Goal: Task Accomplishment & Management: Use online tool/utility

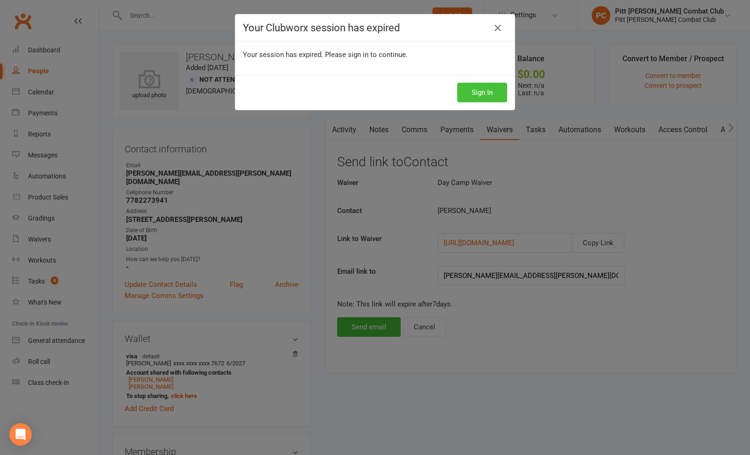
click at [473, 95] on button "Sign In" at bounding box center [482, 93] width 50 height 20
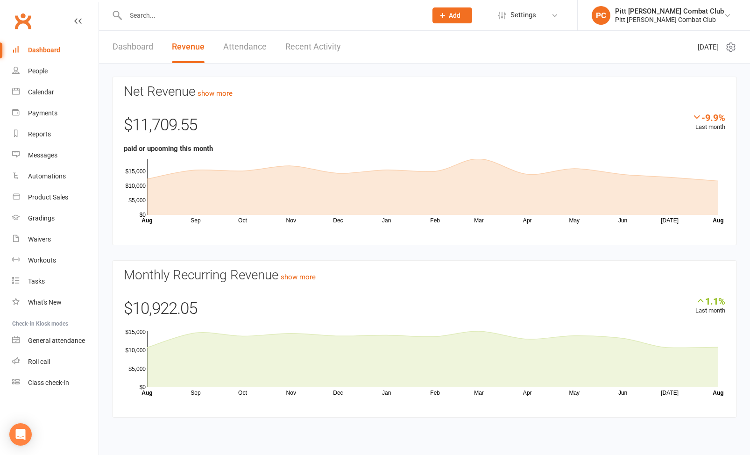
click at [180, 23] on div at bounding box center [266, 15] width 308 height 30
click at [157, 15] on input "text" at bounding box center [271, 15] width 297 height 13
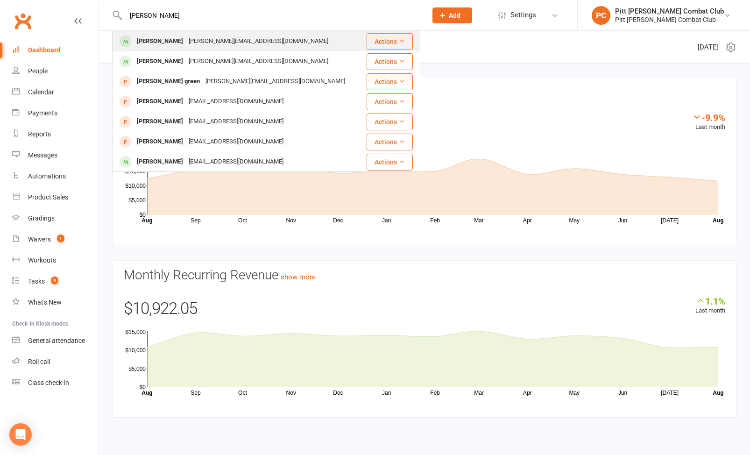
type input "joe"
click at [181, 49] on div "Joe Green joe@pittmeadows.net" at bounding box center [239, 41] width 253 height 19
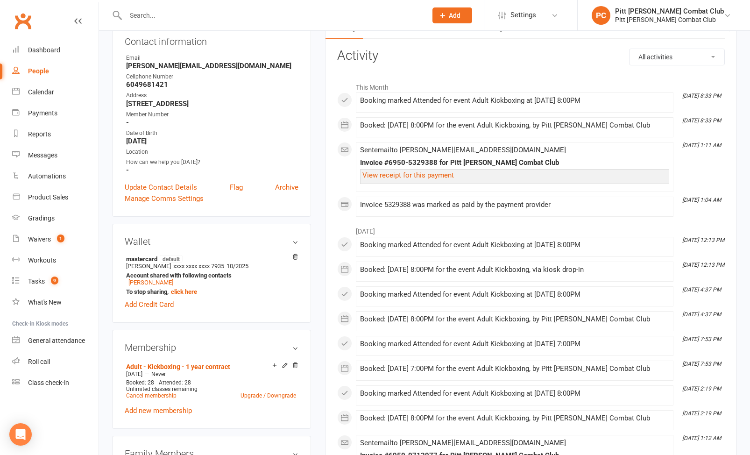
scroll to position [117, 0]
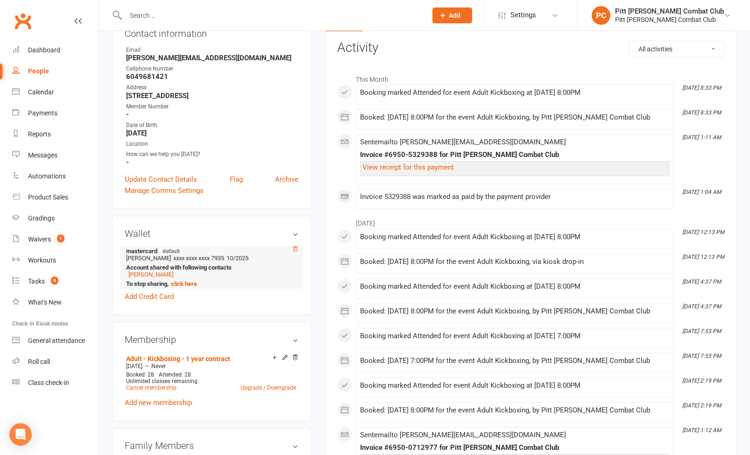
click at [296, 246] on icon at bounding box center [295, 248] width 5 height 5
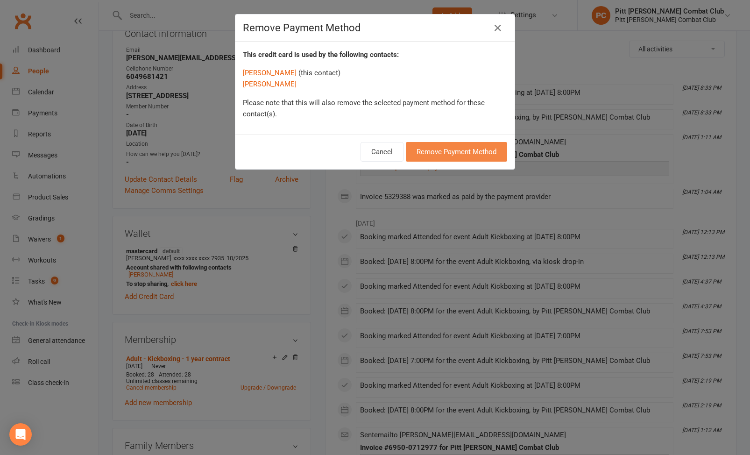
click at [466, 149] on button "Remove Payment Method" at bounding box center [456, 152] width 101 height 20
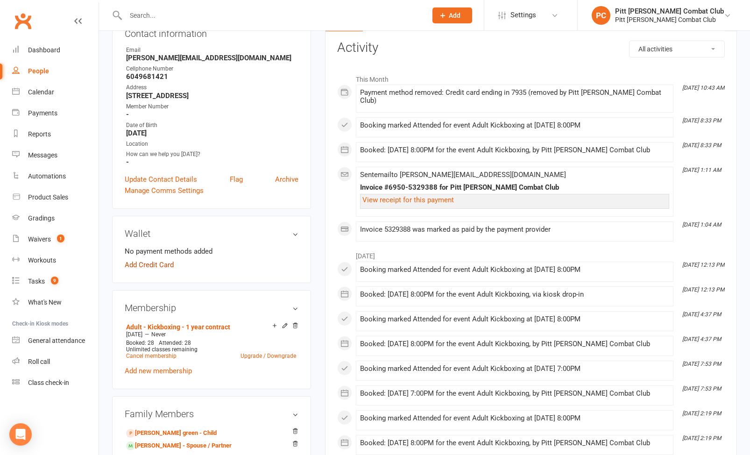
click at [168, 263] on link "Add Credit Card" at bounding box center [149, 264] width 49 height 11
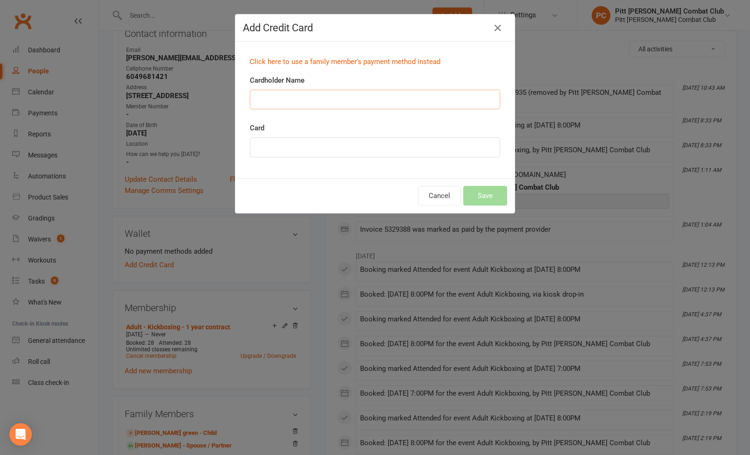
click at [296, 99] on input "Cardholder Name" at bounding box center [375, 100] width 250 height 20
type input "Joseph Green"
click at [293, 154] on div at bounding box center [375, 147] width 250 height 20
click at [383, 94] on input "Joseph Green" at bounding box center [375, 100] width 250 height 20
click at [488, 201] on button "Save" at bounding box center [485, 196] width 44 height 20
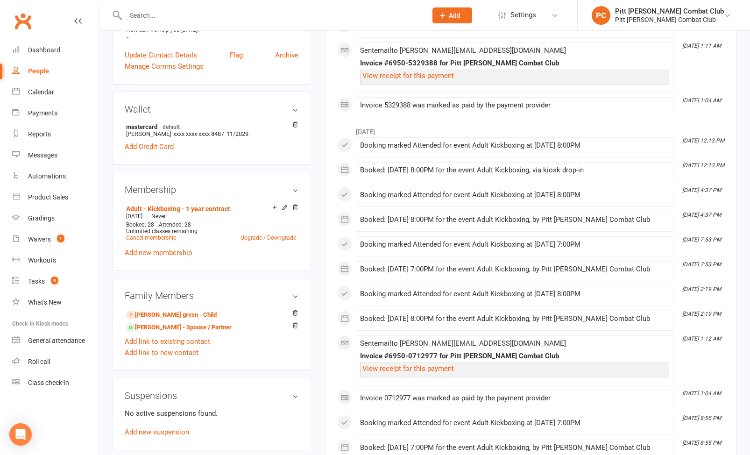
scroll to position [243, 0]
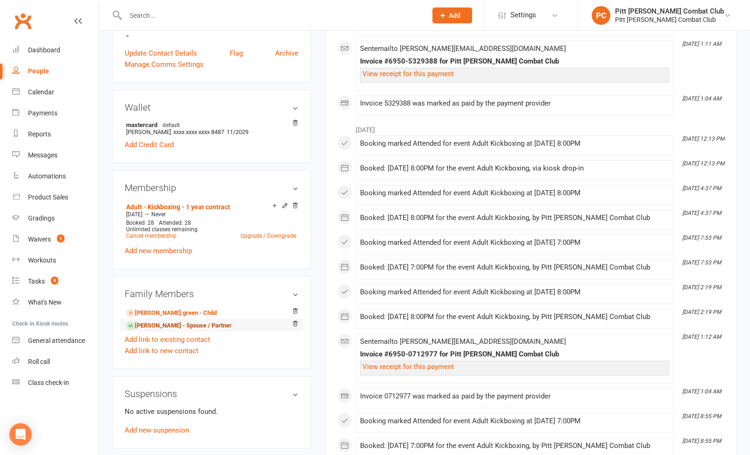
click at [189, 322] on link "Megan Green - Spouse / Partner" at bounding box center [179, 326] width 106 height 10
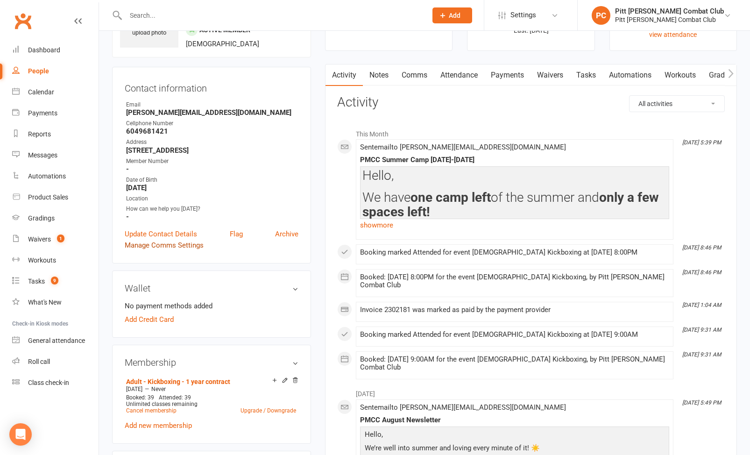
scroll to position [66, 0]
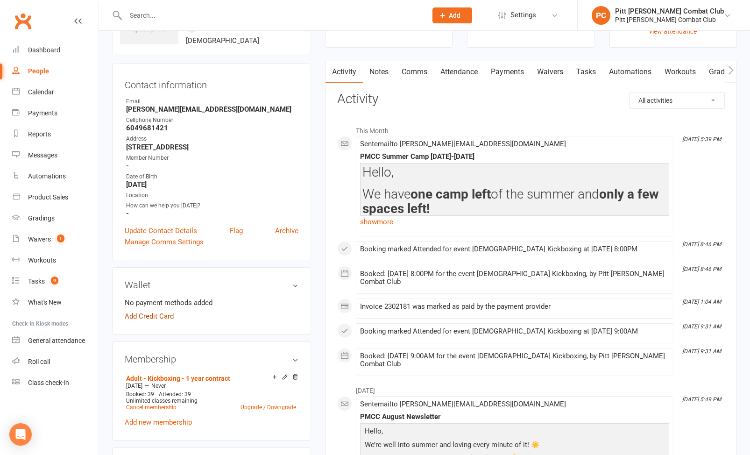
click at [170, 314] on link "Add Credit Card" at bounding box center [149, 316] width 49 height 11
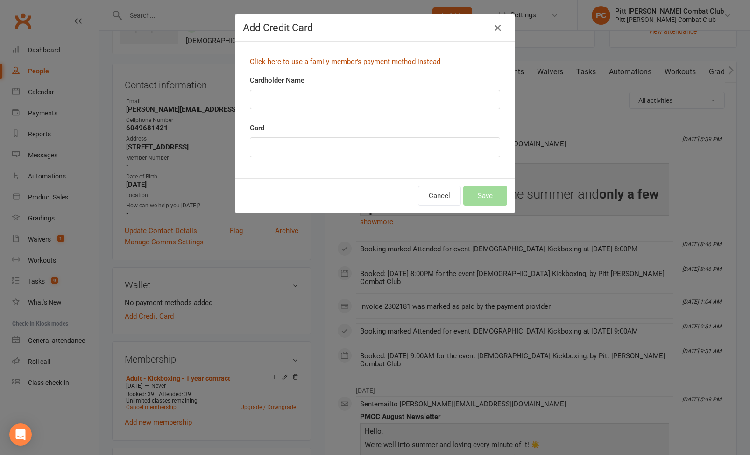
click at [409, 61] on link "Click here to use a family member's payment method instead" at bounding box center [345, 61] width 191 height 8
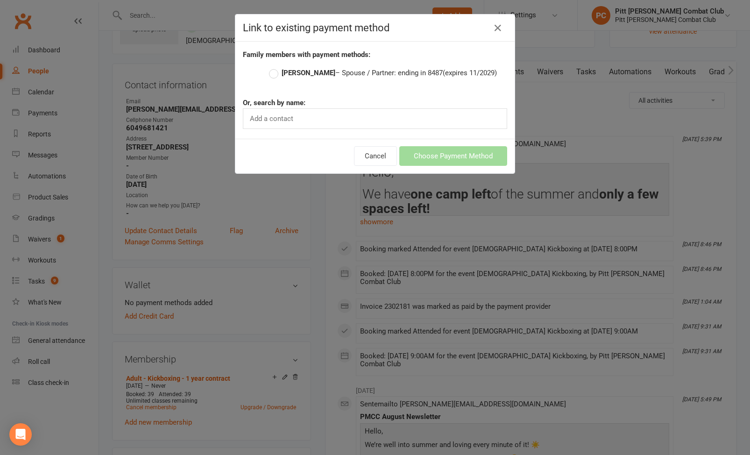
click at [277, 74] on label "Joe Green – Spouse / Partner: ending in 8487 (expires 11/2029)" at bounding box center [383, 72] width 228 height 11
click at [275, 67] on input "Joe Green – Spouse / Partner: ending in 8487 (expires 11/2029)" at bounding box center [272, 67] width 6 height 0
click at [427, 157] on button "Choose Payment Method" at bounding box center [453, 156] width 108 height 20
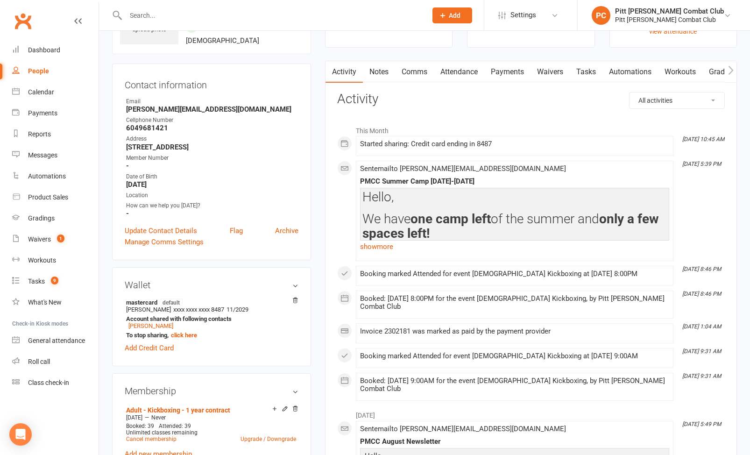
click at [502, 63] on link "Payments" at bounding box center [507, 71] width 46 height 21
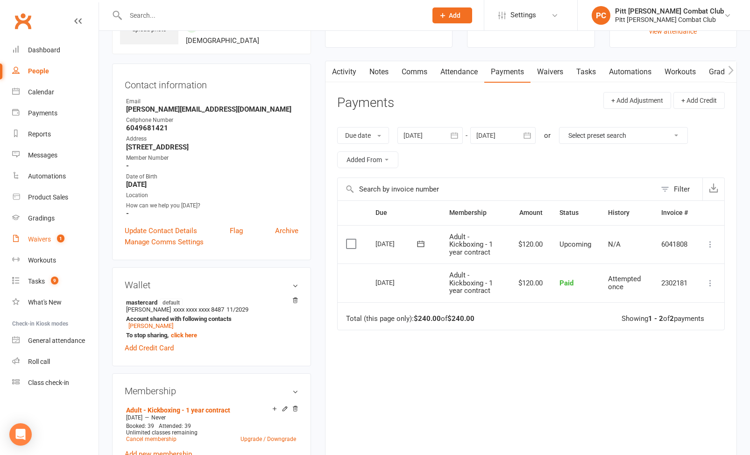
click at [37, 238] on div "Waivers" at bounding box center [39, 238] width 23 height 7
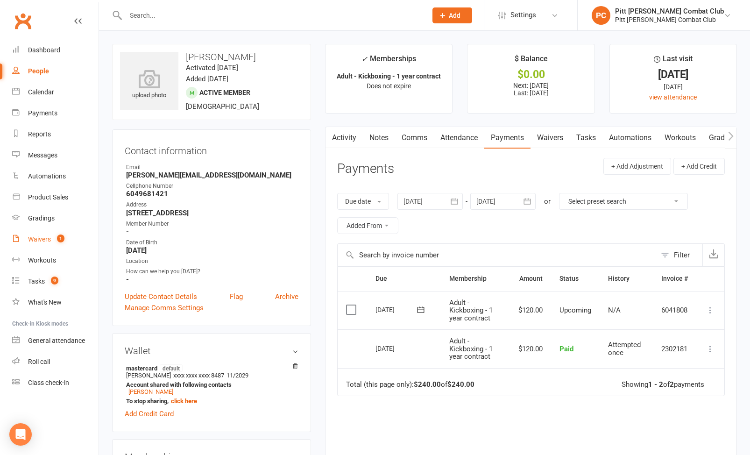
select select "50"
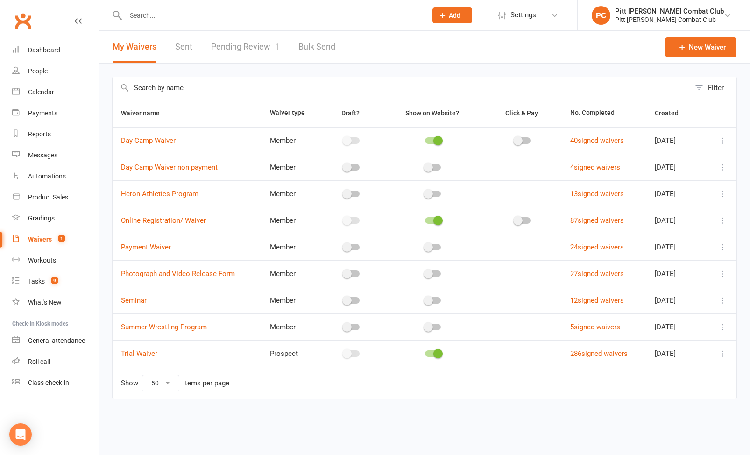
click at [227, 44] on link "Pending Review 1" at bounding box center [245, 47] width 69 height 32
select select "25"
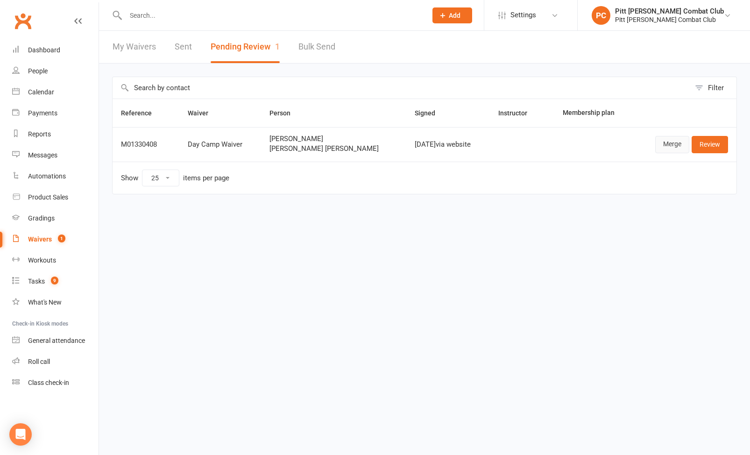
click at [664, 147] on link "Merge" at bounding box center [672, 144] width 34 height 17
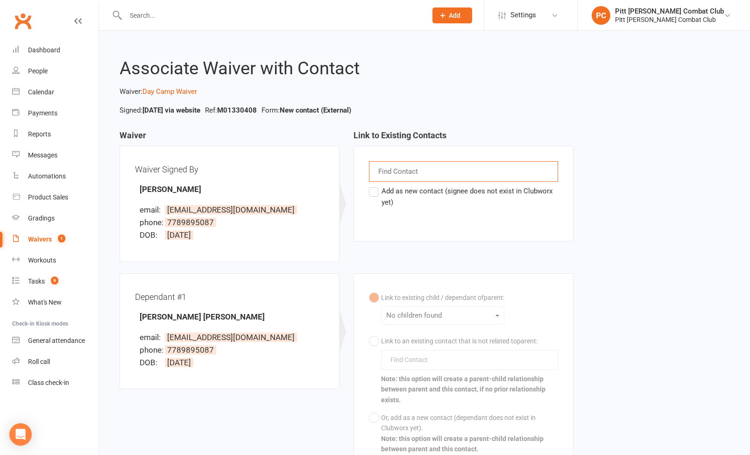
click at [389, 171] on input "text" at bounding box center [398, 171] width 43 height 12
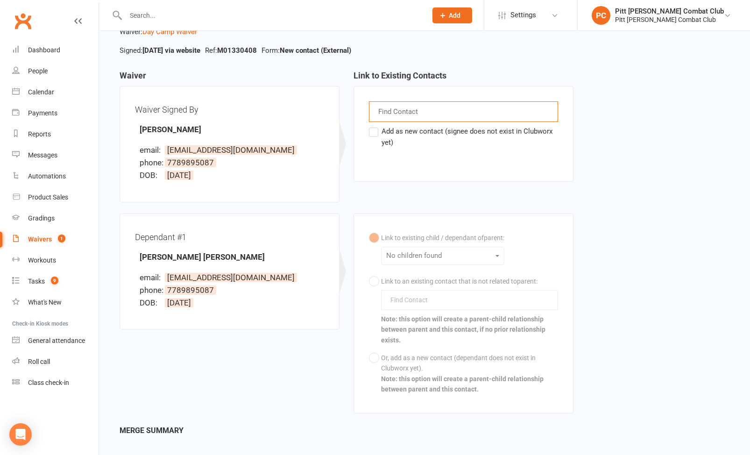
scroll to position [127, 0]
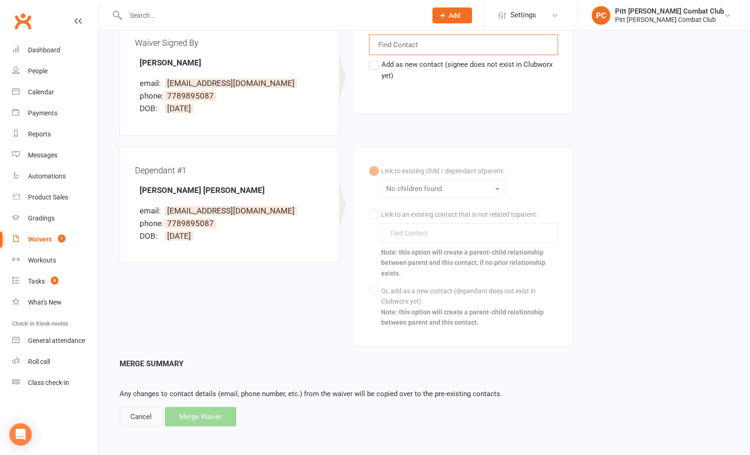
click at [141, 409] on div "Cancel" at bounding box center [141, 417] width 43 height 20
select select "25"
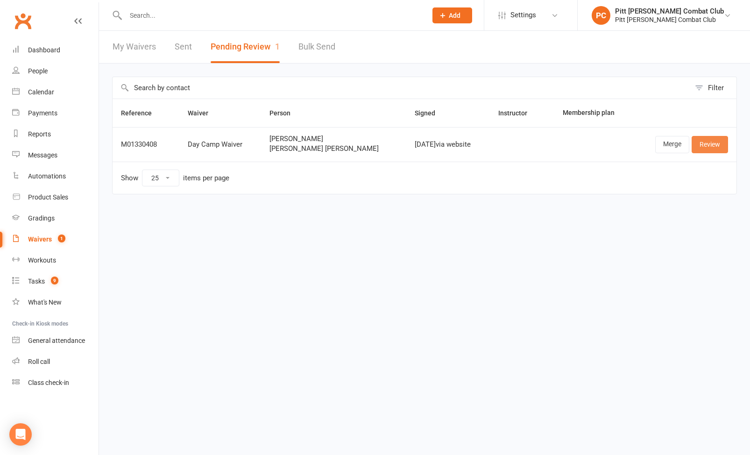
click at [709, 141] on link "Review" at bounding box center [710, 144] width 36 height 17
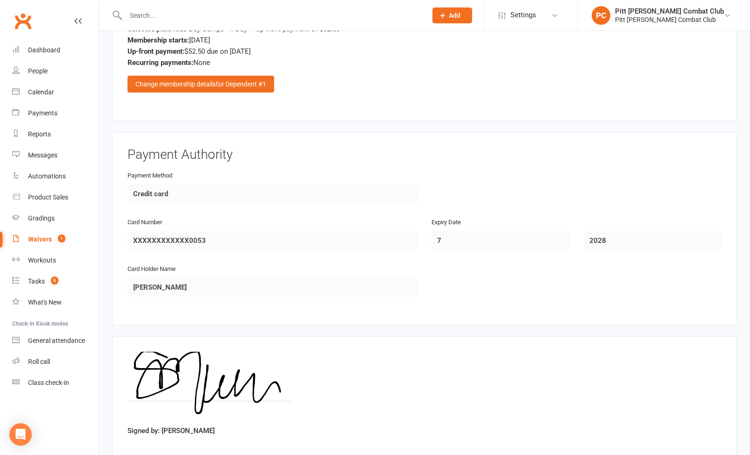
scroll to position [1190, 0]
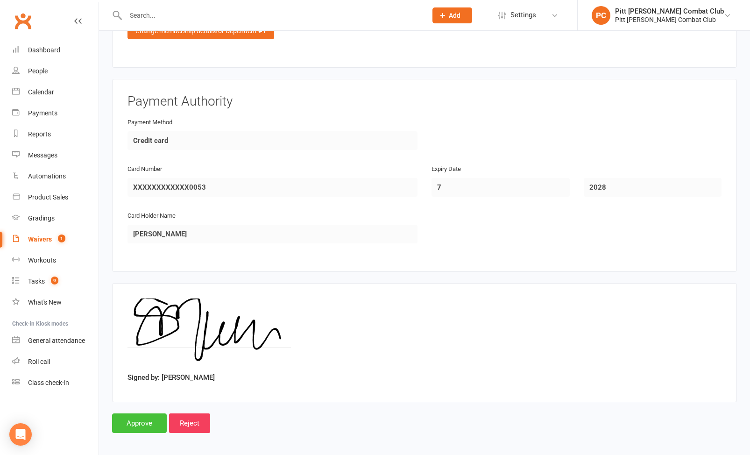
click at [134, 426] on input "Approve" at bounding box center [139, 423] width 55 height 20
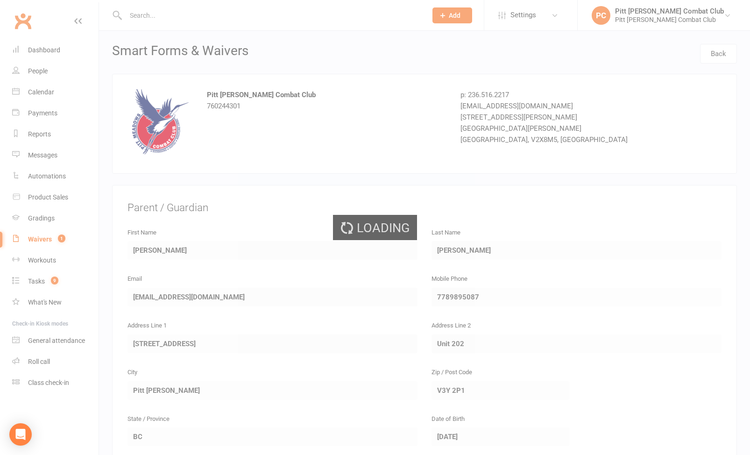
select select "25"
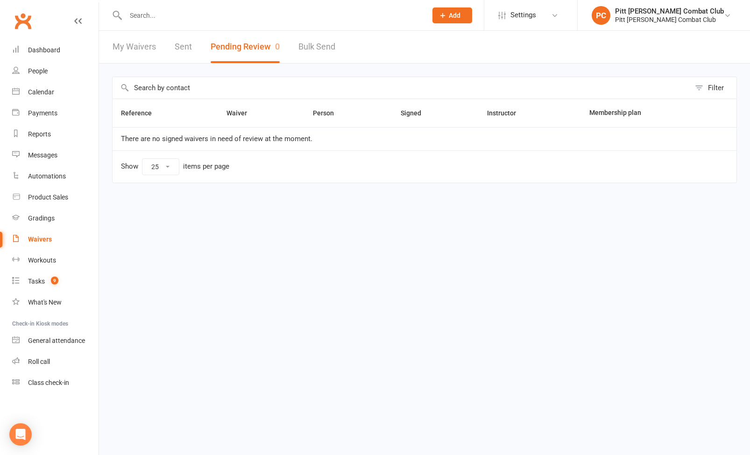
click at [144, 15] on input "text" at bounding box center [271, 15] width 297 height 13
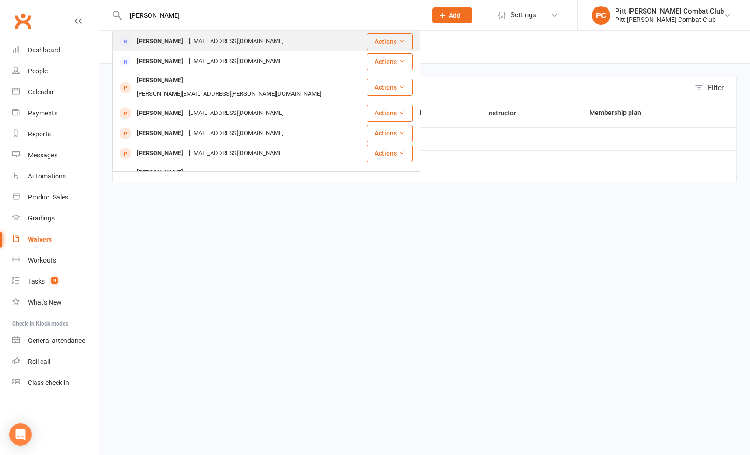
type input "SAMANTHA"
click at [146, 38] on div "Samantha Mann" at bounding box center [160, 42] width 52 height 14
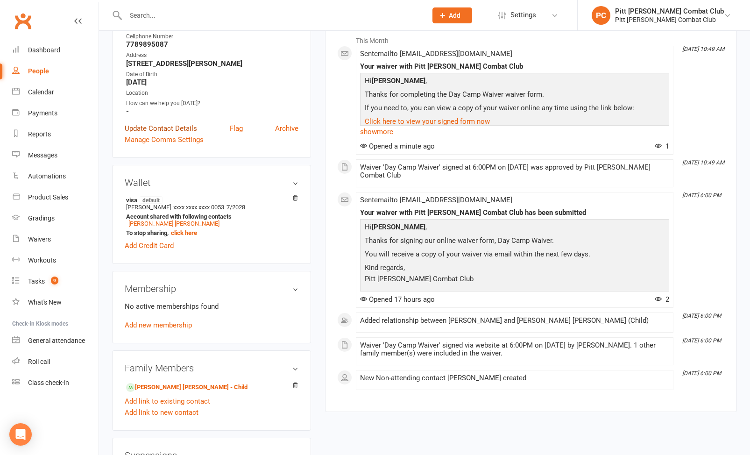
scroll to position [149, 0]
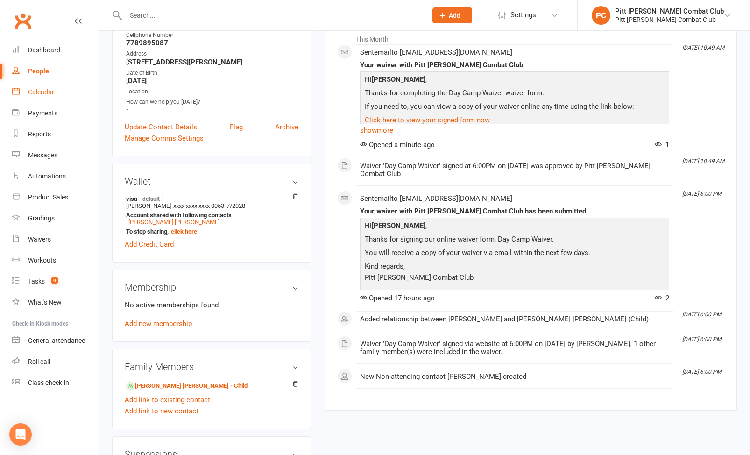
click at [48, 89] on div "Calendar" at bounding box center [41, 91] width 26 height 7
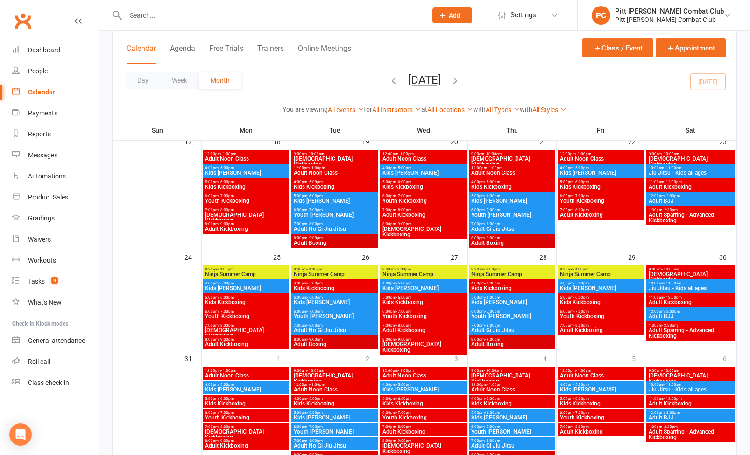
scroll to position [421, 0]
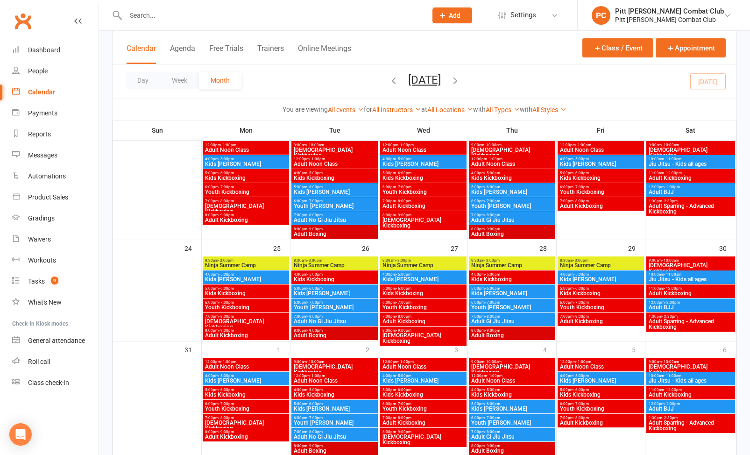
click at [423, 264] on span "Ninja Summer Camp" at bounding box center [423, 265] width 83 height 6
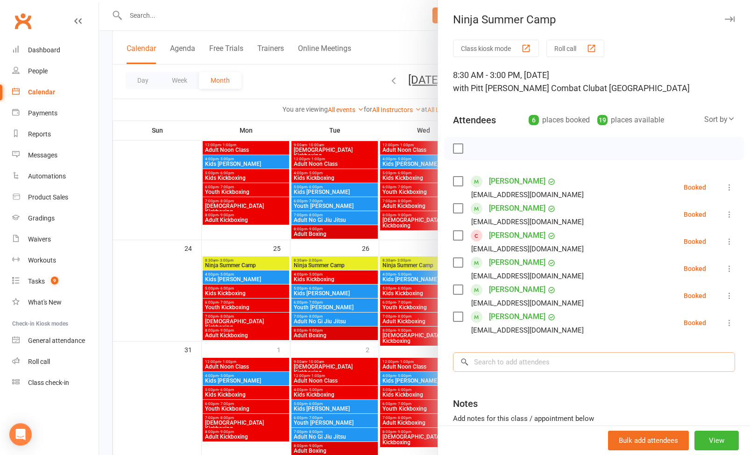
click at [502, 365] on input "search" at bounding box center [594, 362] width 282 height 20
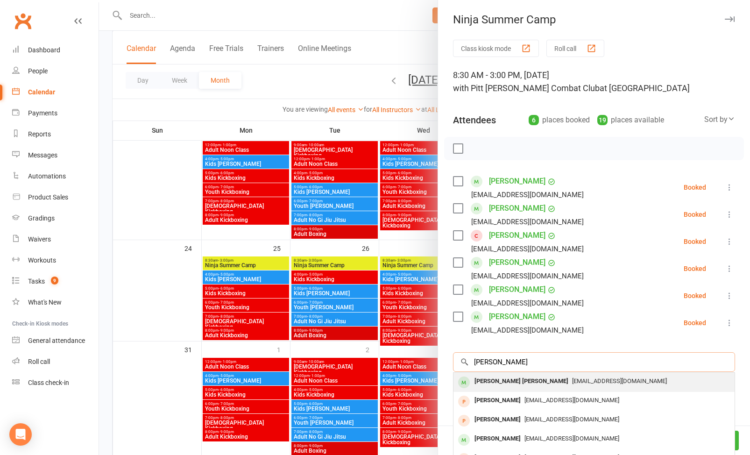
type input "COOPER"
click at [500, 382] on div "Cooper Mann" at bounding box center [521, 382] width 101 height 14
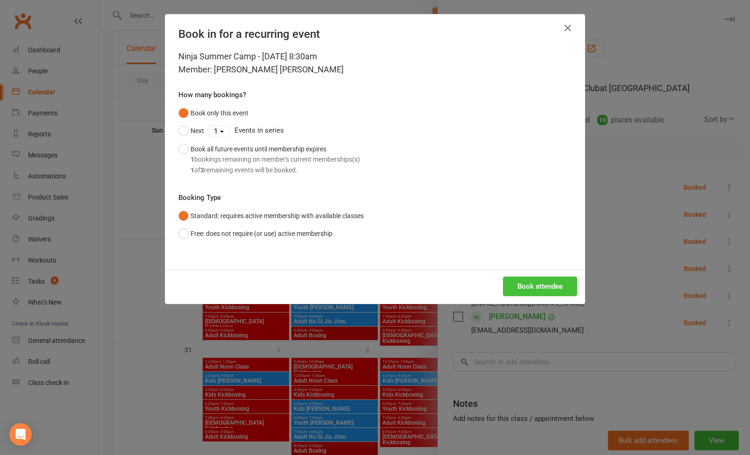
click at [539, 287] on button "Book attendee" at bounding box center [540, 286] width 74 height 20
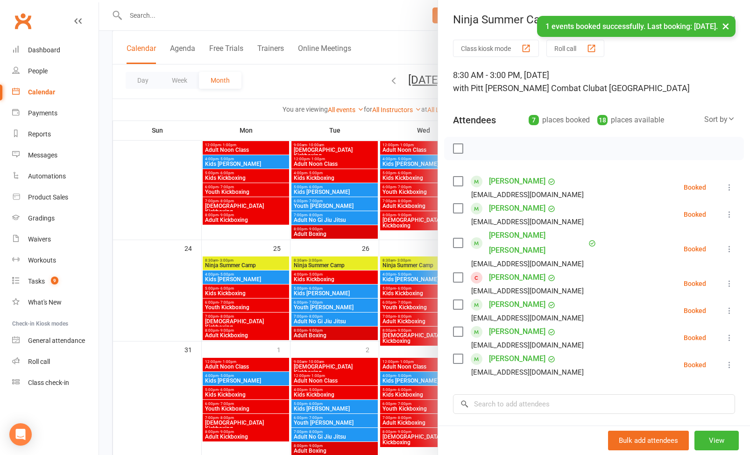
click at [384, 16] on div "× 1 events booked successfully. Last booking: Aug 27, 2025." at bounding box center [369, 16] width 738 height 0
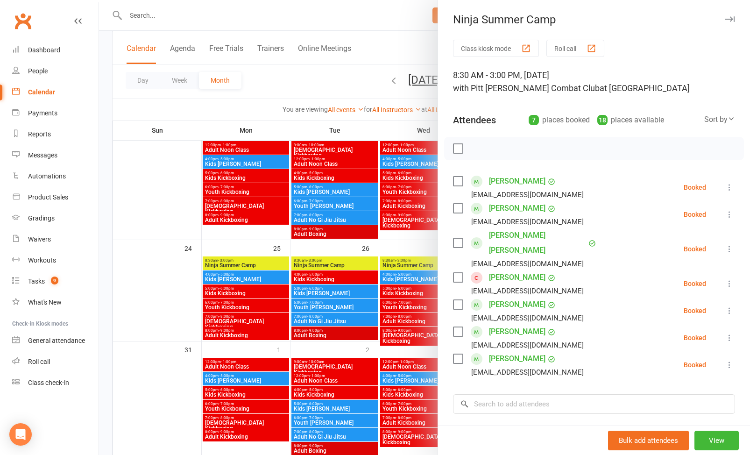
click at [156, 3] on div at bounding box center [424, 227] width 651 height 455
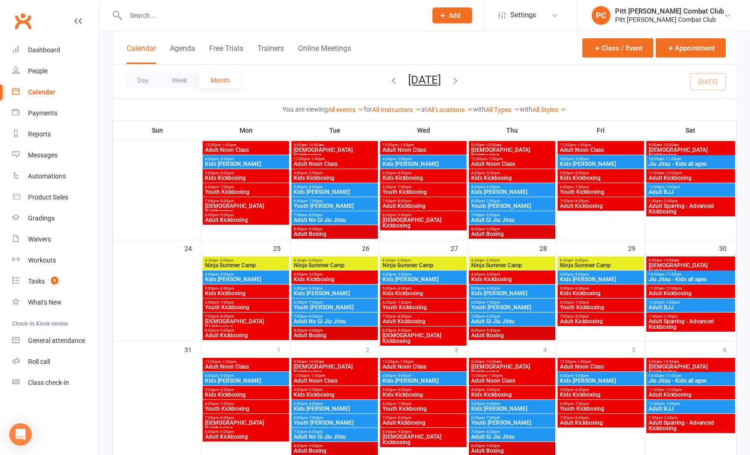
click at [155, 14] on input "text" at bounding box center [271, 15] width 297 height 13
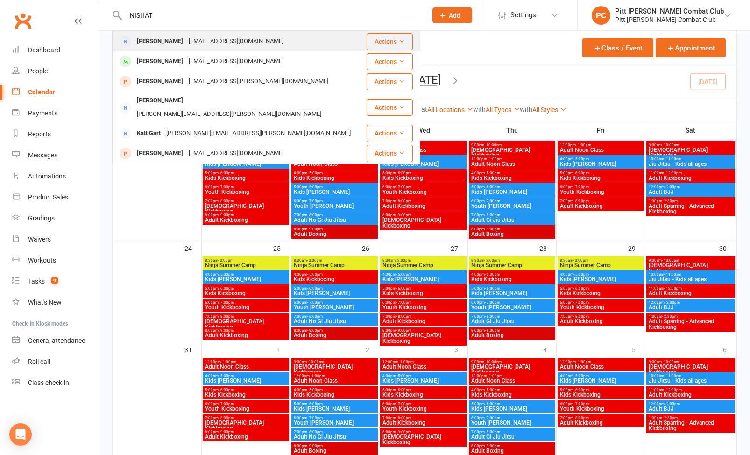
type input "NISHAT"
click at [157, 41] on div "Nishat Dhillon" at bounding box center [160, 42] width 52 height 14
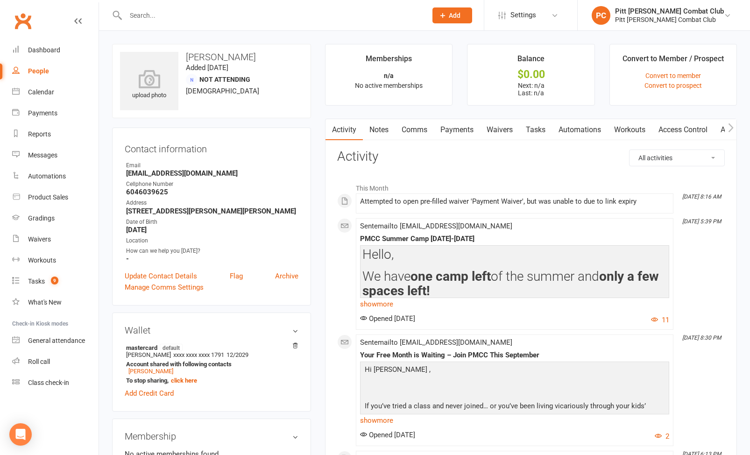
click at [492, 129] on link "Waivers" at bounding box center [499, 129] width 39 height 21
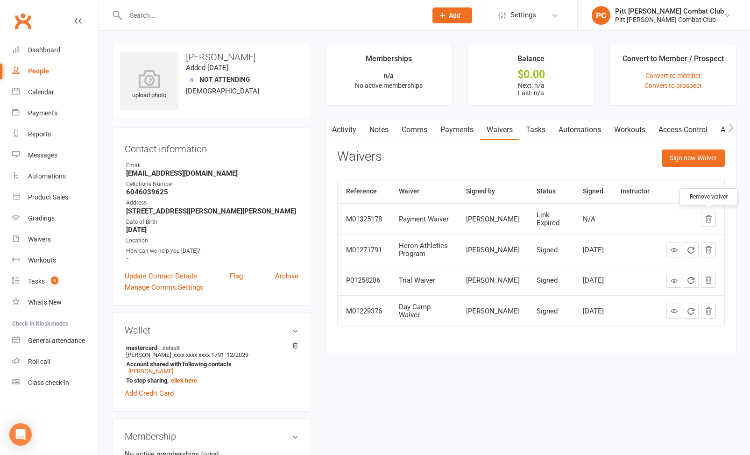
click at [703, 221] on button "button" at bounding box center [708, 219] width 15 height 15
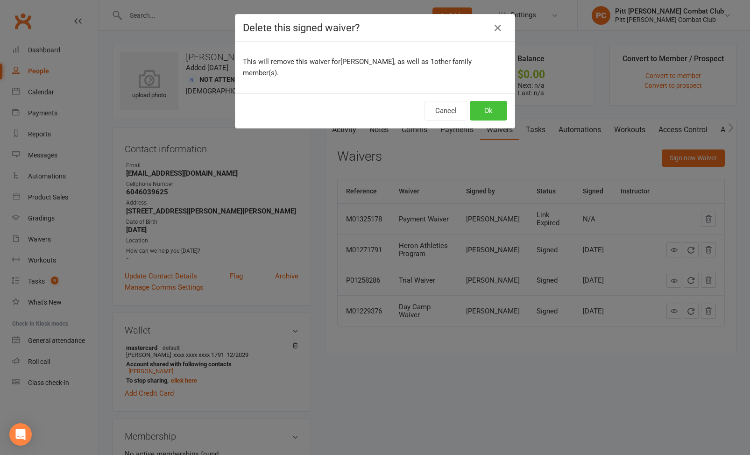
click at [488, 105] on button "Ok" at bounding box center [488, 111] width 37 height 20
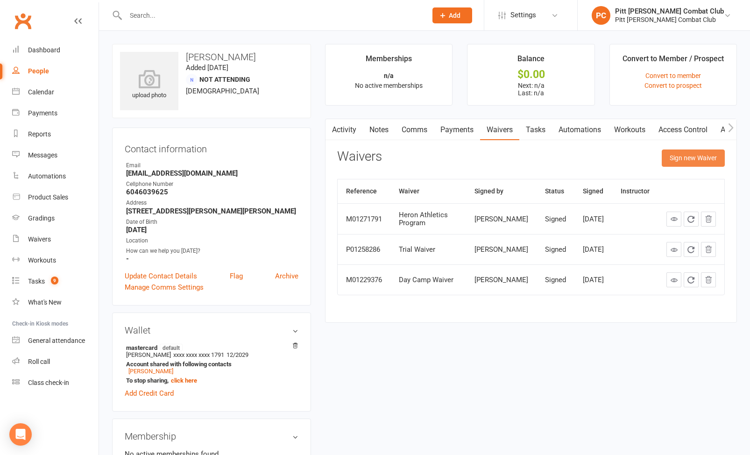
click at [683, 154] on button "Sign new Waiver" at bounding box center [693, 157] width 63 height 17
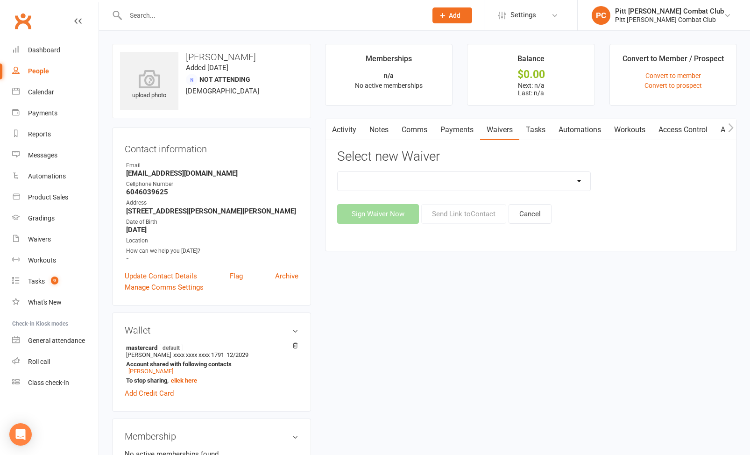
click at [573, 183] on select "Day Camp Waiver Day Camp Waiver non payment Heron Athletics Program Online Regi…" at bounding box center [464, 181] width 253 height 19
select select "7616"
click at [458, 214] on button "Send Link to Contact" at bounding box center [463, 214] width 85 height 20
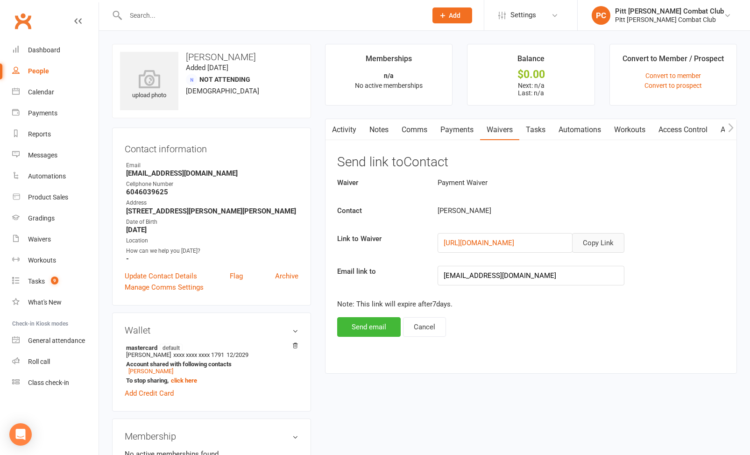
click at [606, 239] on button "Copy Link" at bounding box center [598, 243] width 52 height 20
click at [597, 245] on button "Copy Link" at bounding box center [598, 243] width 52 height 20
